Goal: Information Seeking & Learning: Learn about a topic

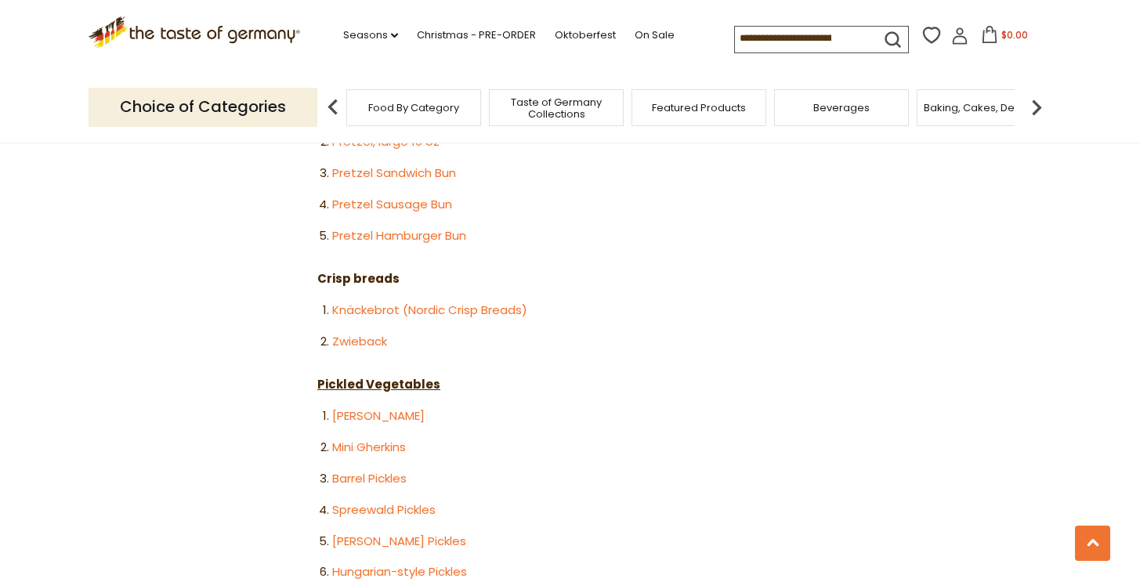
scroll to position [2555, 0]
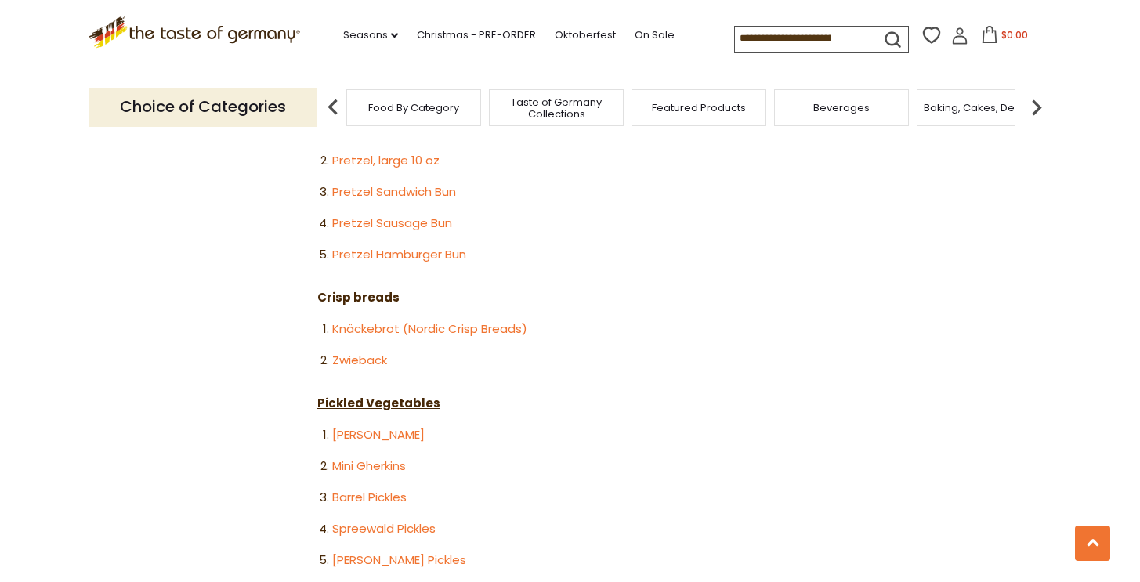
click at [428, 320] on link "Knäckebrot (Nordic Crisp Breads)" at bounding box center [429, 328] width 195 height 16
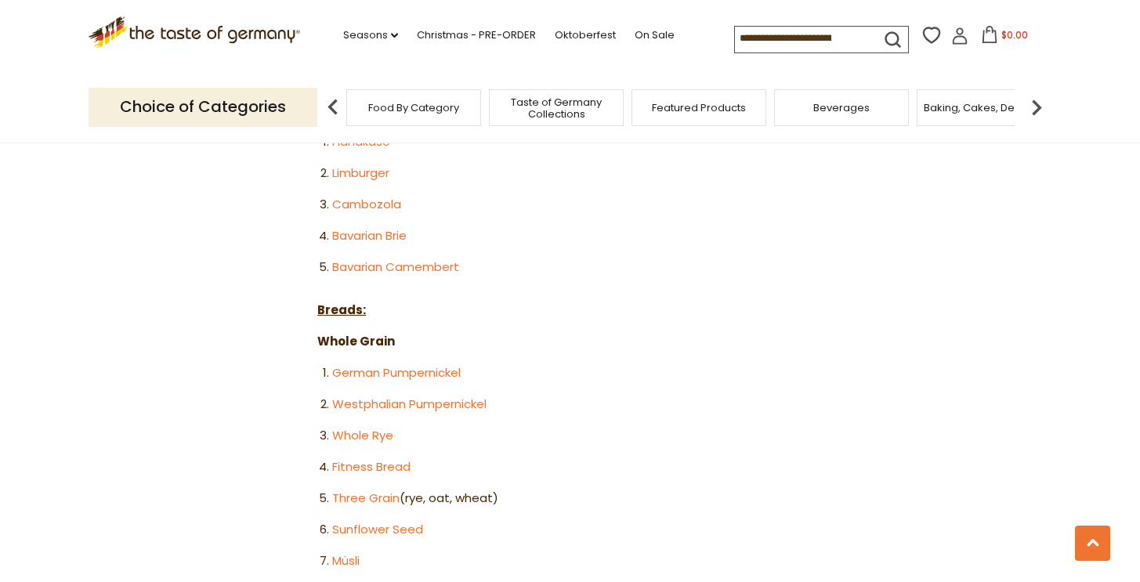
scroll to position [1754, 0]
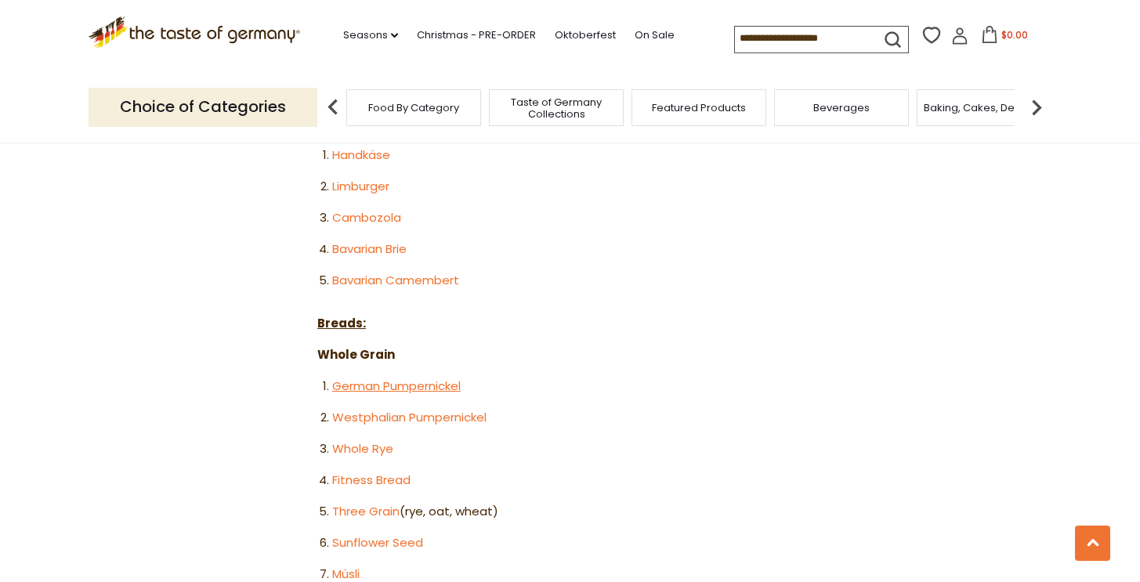
click at [438, 377] on link "German Pumpernickel" at bounding box center [396, 385] width 128 height 16
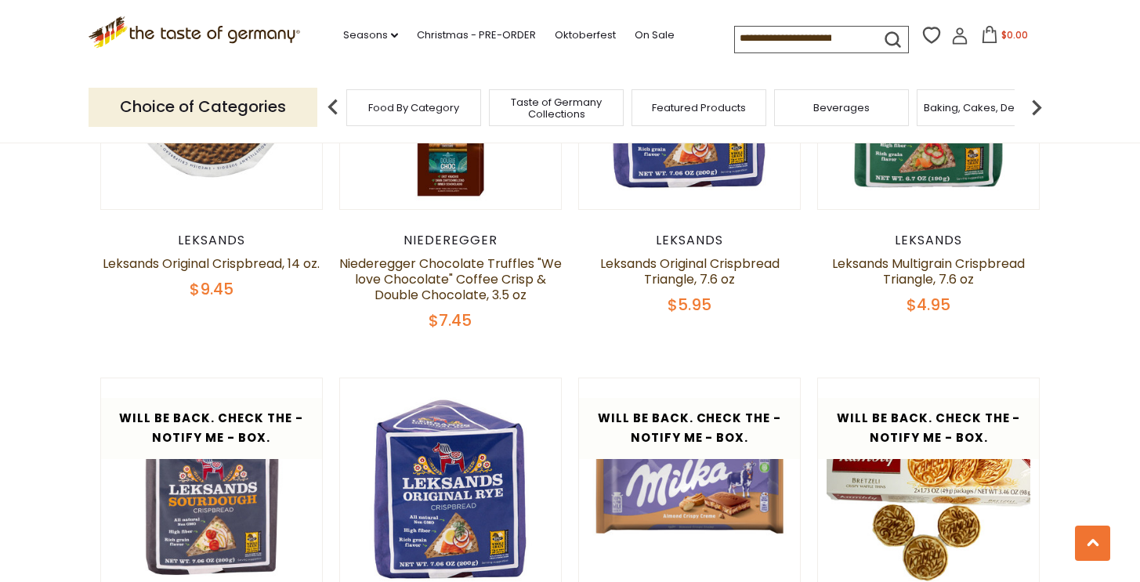
scroll to position [782, 0]
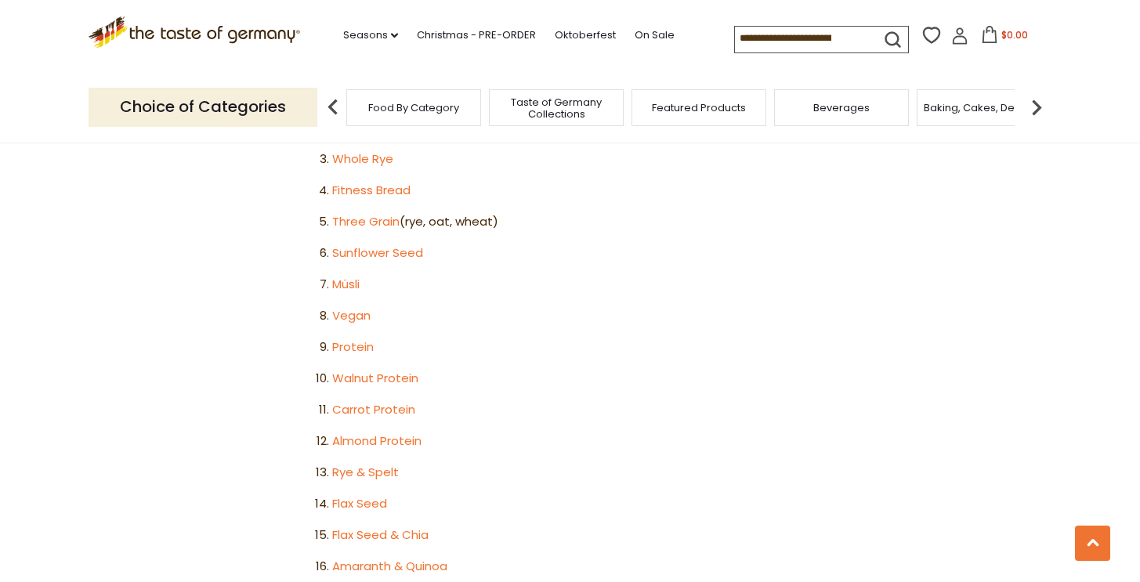
scroll to position [2046, 0]
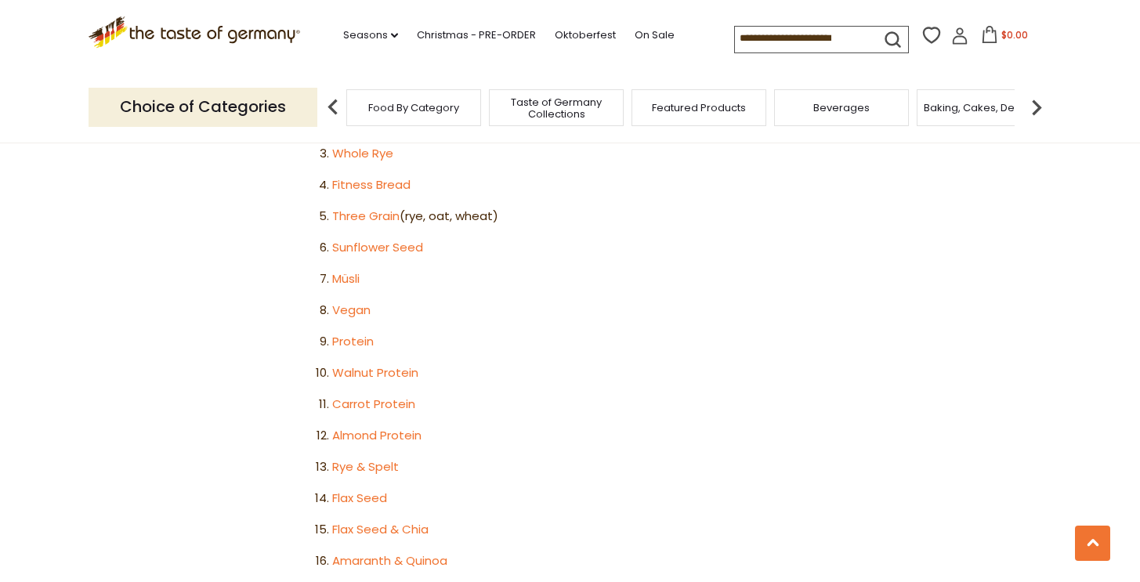
click at [367, 457] on li "Rye & Spelt" at bounding box center [577, 467] width 490 height 20
click at [367, 458] on link "Rye & Spelt" at bounding box center [365, 466] width 67 height 16
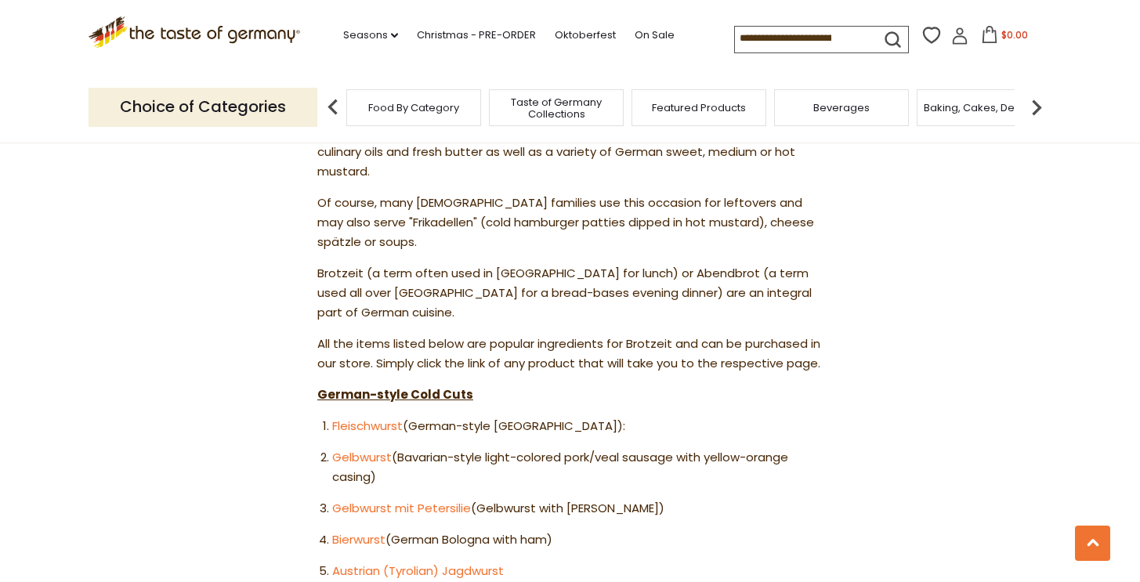
scroll to position [723, 0]
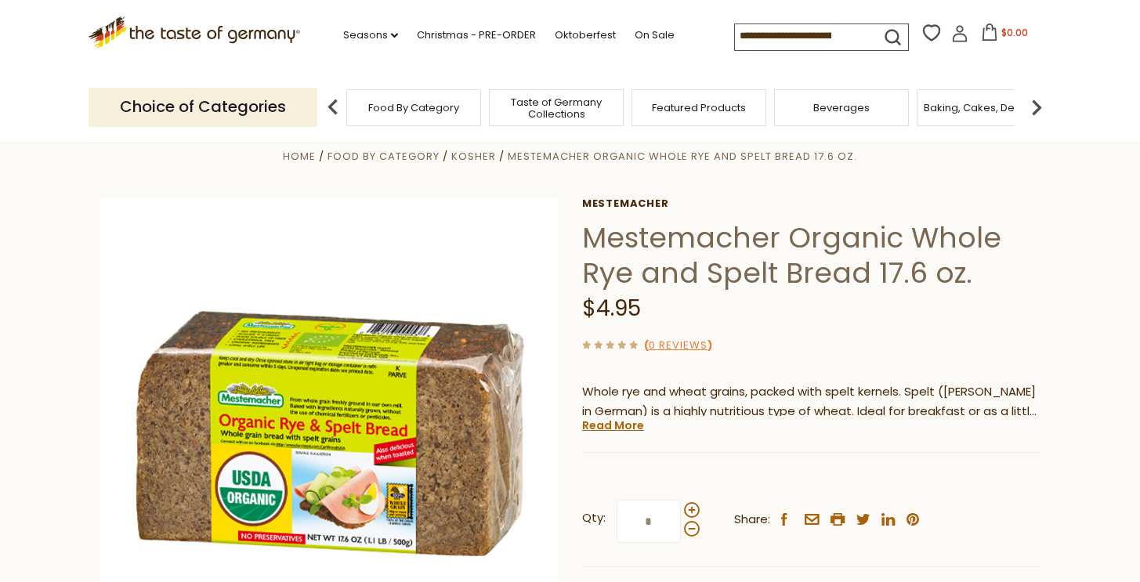
scroll to position [29, 0]
